Goal: Information Seeking & Learning: Learn about a topic

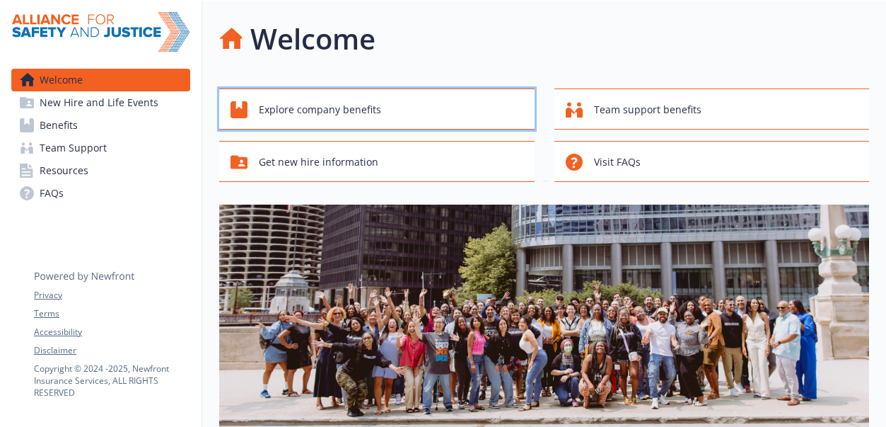
click at [313, 120] on span "Explore company benefits" at bounding box center [320, 109] width 122 height 27
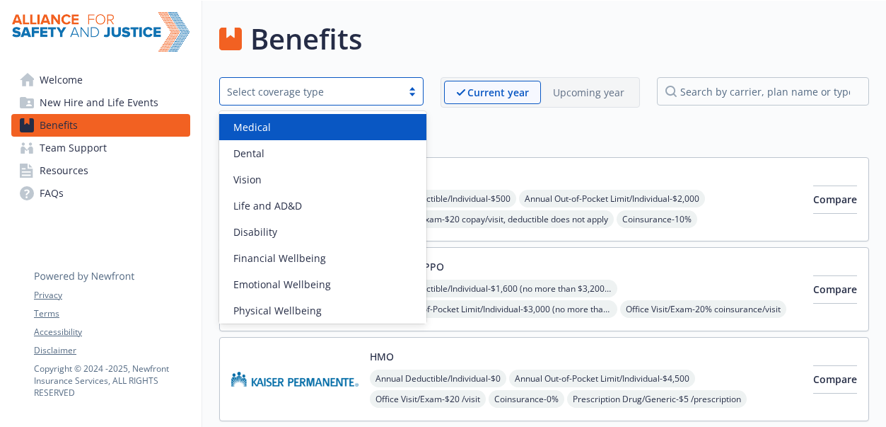
click at [398, 86] on div "Select coverage type" at bounding box center [311, 92] width 182 height 18
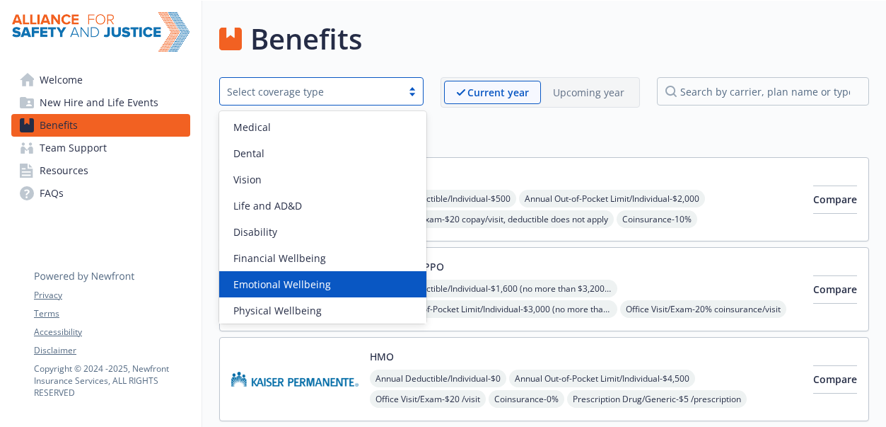
click at [289, 273] on div "Emotional Wellbeing" at bounding box center [322, 284] width 207 height 26
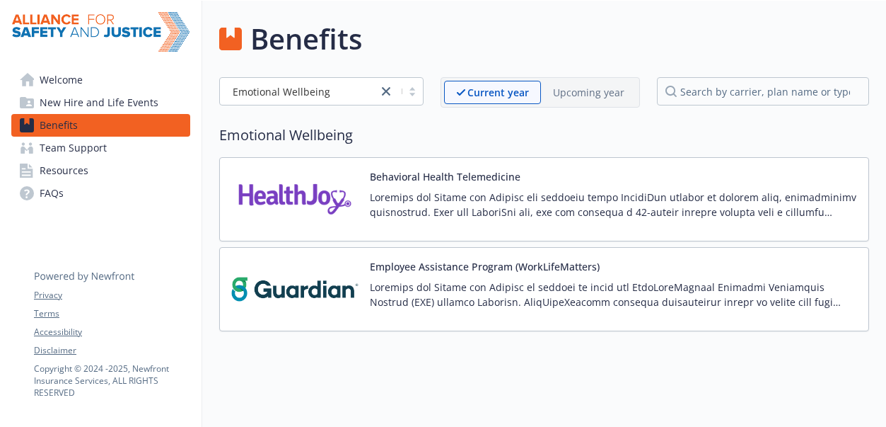
click at [368, 362] on div "Benefits Emotional Wellbeing Current year Upcoming year Emotional Wellbeing Beh…" at bounding box center [544, 217] width 684 height 432
click at [83, 146] on span "Team Support" at bounding box center [73, 148] width 67 height 23
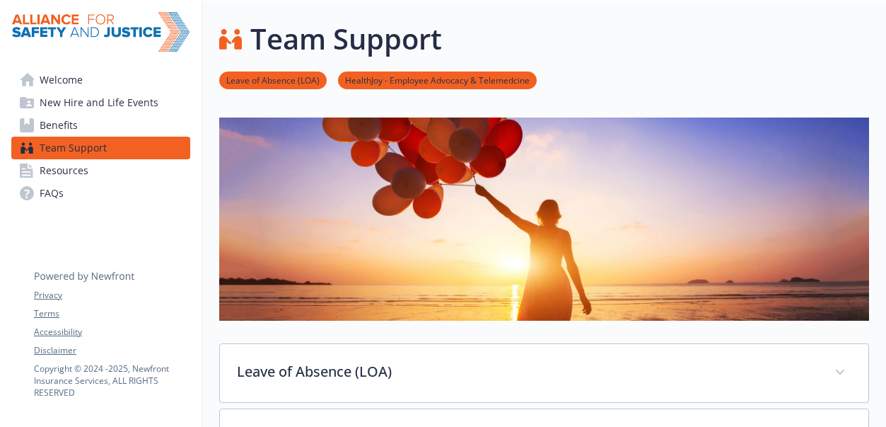
click at [70, 127] on span "Benefits" at bounding box center [59, 125] width 38 height 23
